Goal: Navigation & Orientation: Go to known website

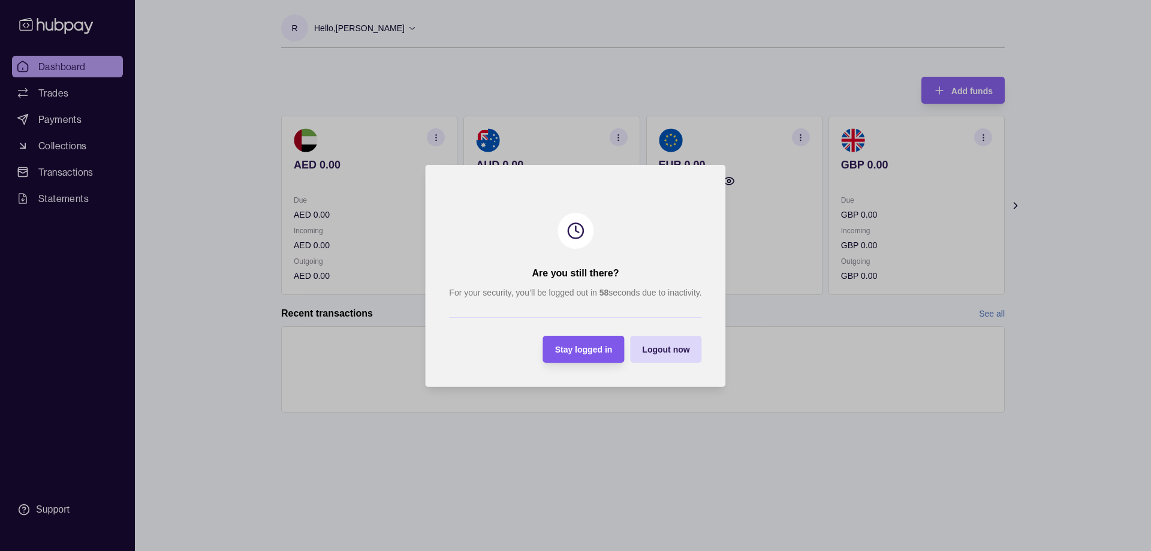
click at [575, 347] on span "Stay logged in" at bounding box center [584, 350] width 58 height 10
